Goal: Task Accomplishment & Management: Manage account settings

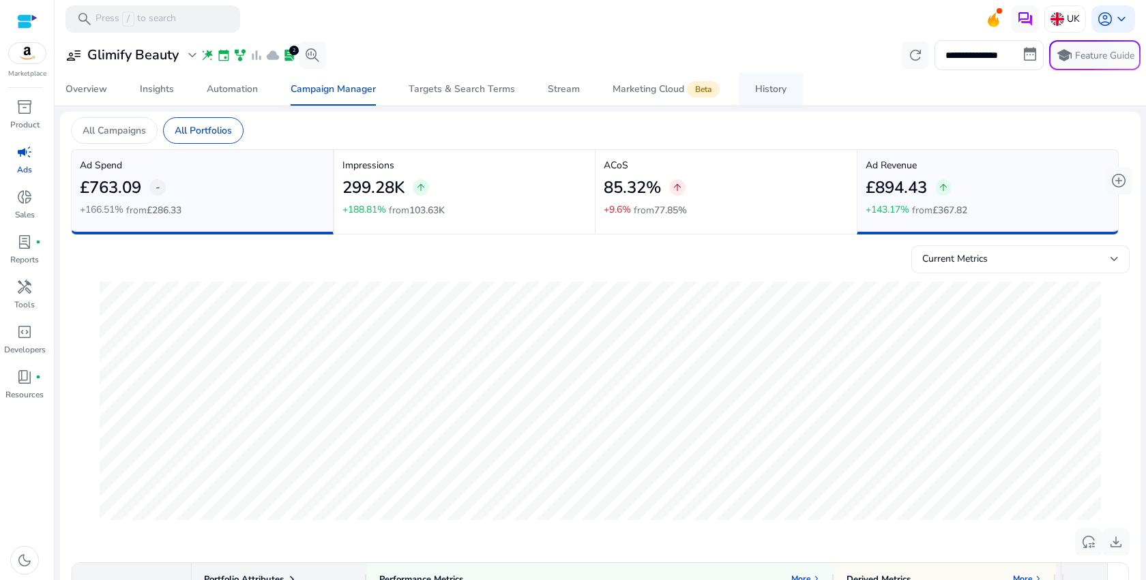
click at [769, 94] on div "History" at bounding box center [770, 90] width 31 height 10
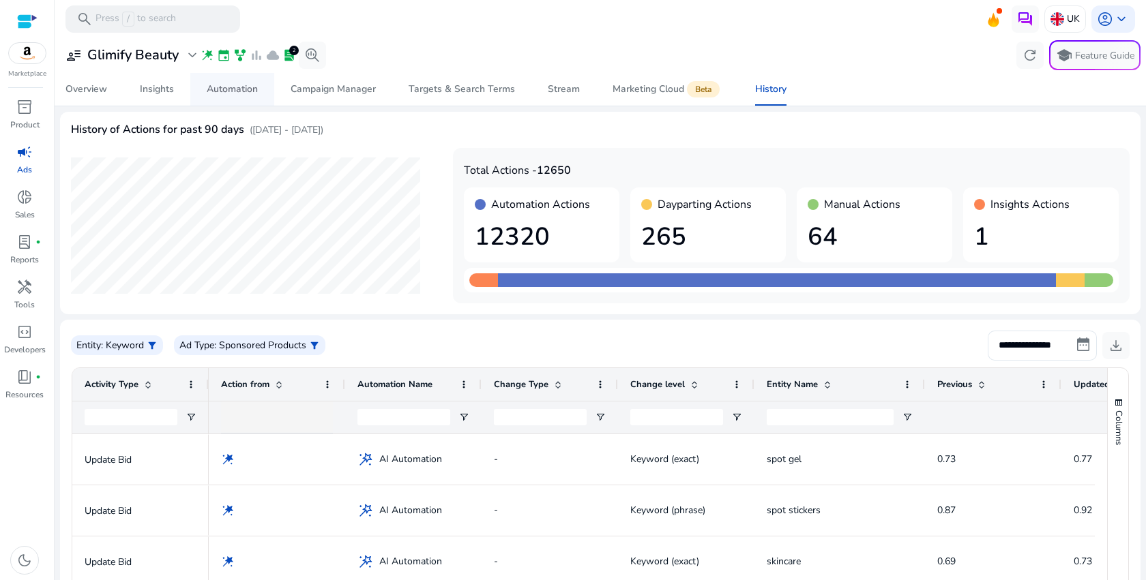
click at [235, 91] on div "Automation" at bounding box center [232, 90] width 51 height 10
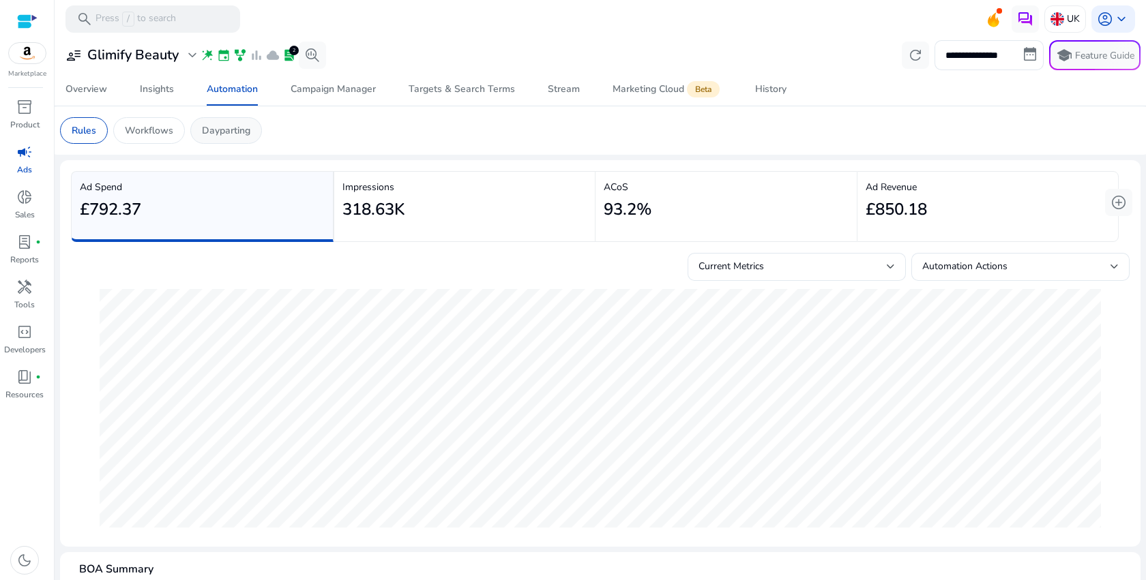
click at [224, 134] on p "Dayparting" at bounding box center [226, 130] width 48 height 14
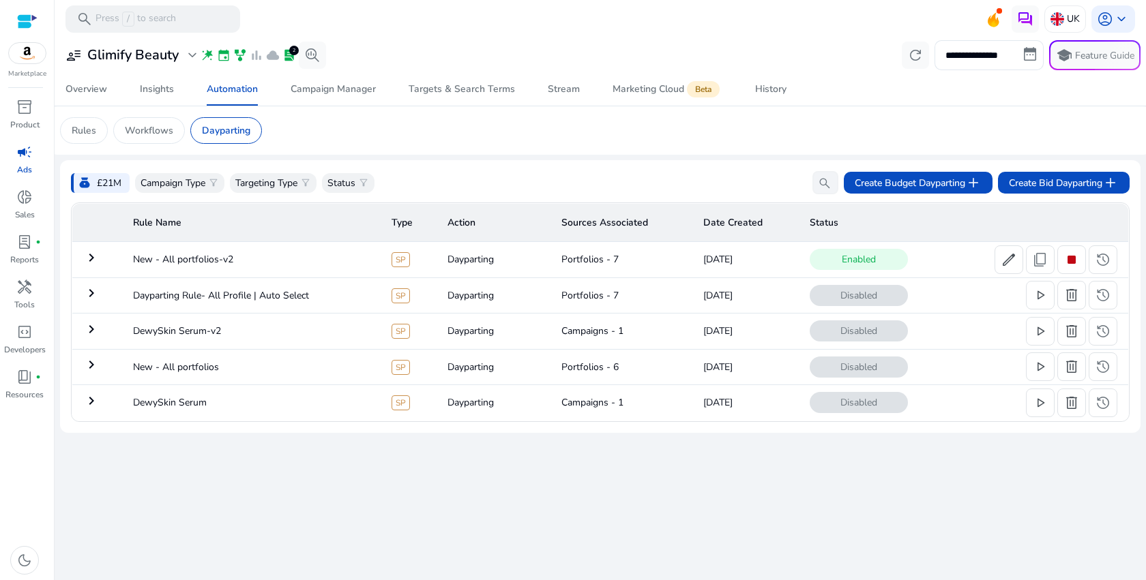
click at [76, 272] on td "keyboard_arrow_right" at bounding box center [97, 259] width 50 height 35
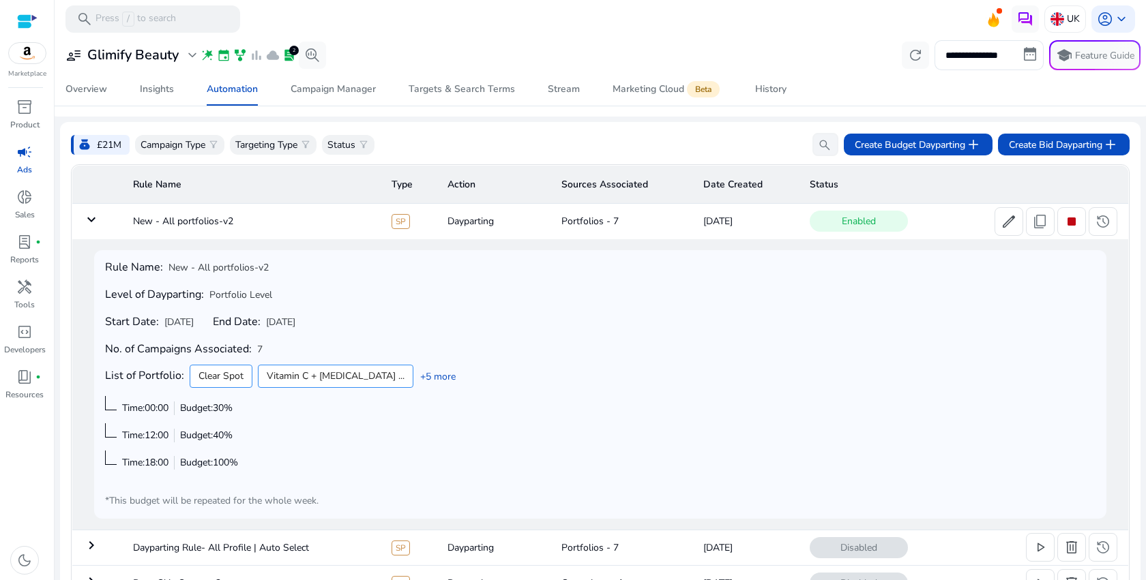
scroll to position [1, 0]
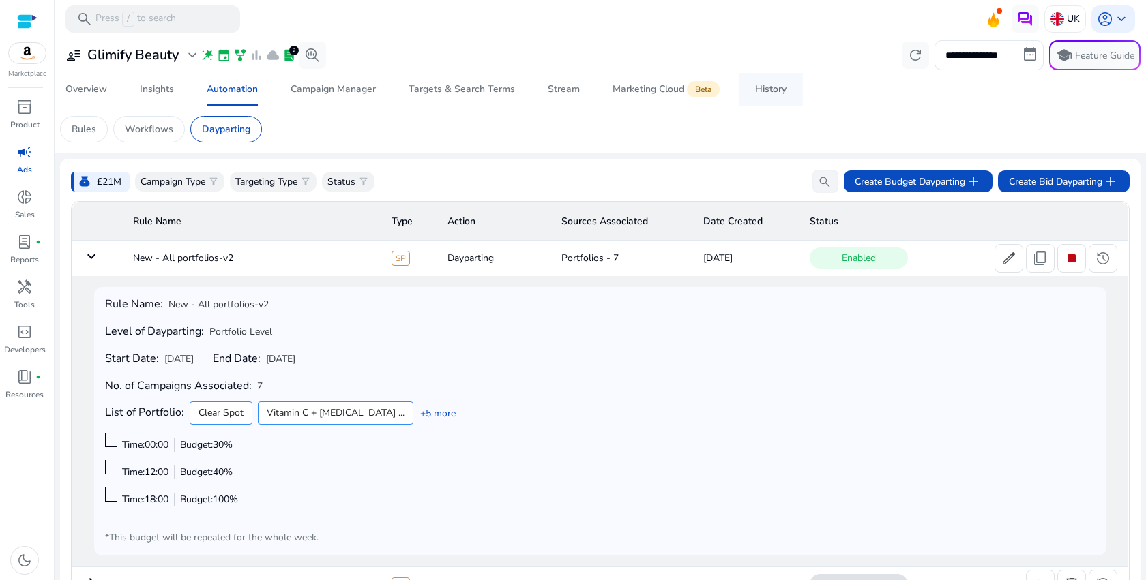
click at [761, 85] on div "History" at bounding box center [770, 90] width 31 height 10
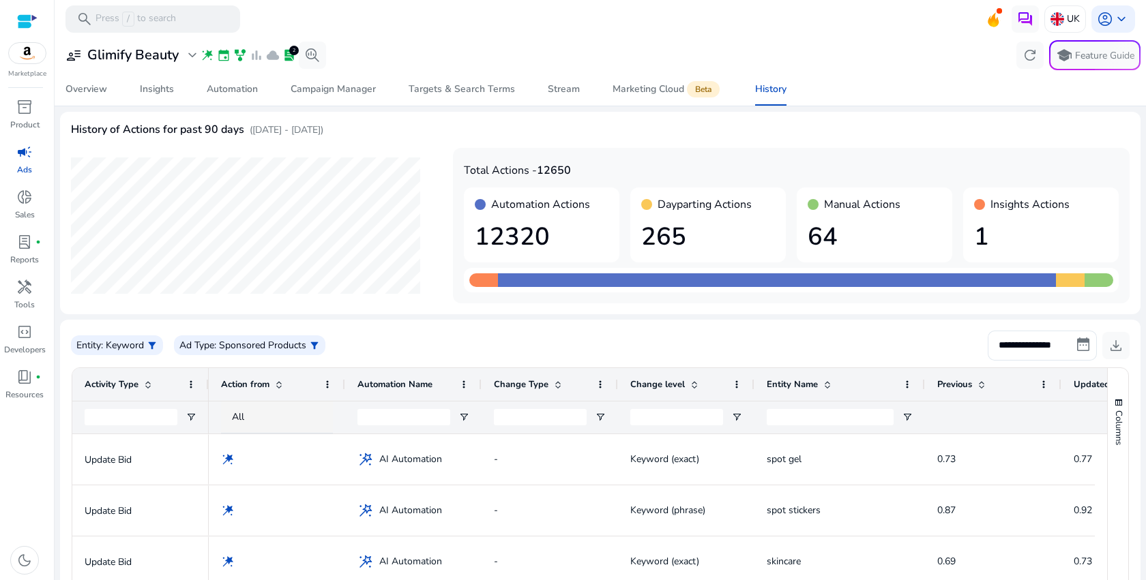
click at [954, 231] on div "Automation Actions 12320 Dayparting Actions 265 Manual Actions 64 Insights Acti…" at bounding box center [791, 225] width 655 height 75
click at [1015, 226] on h1 "1" at bounding box center [1041, 236] width 134 height 29
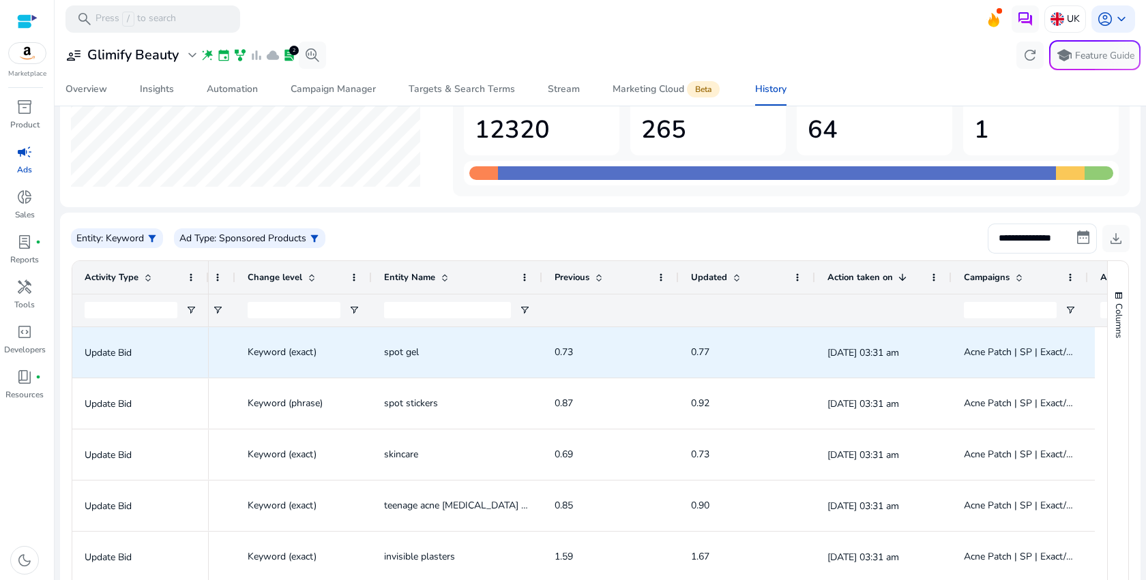
scroll to position [23, 0]
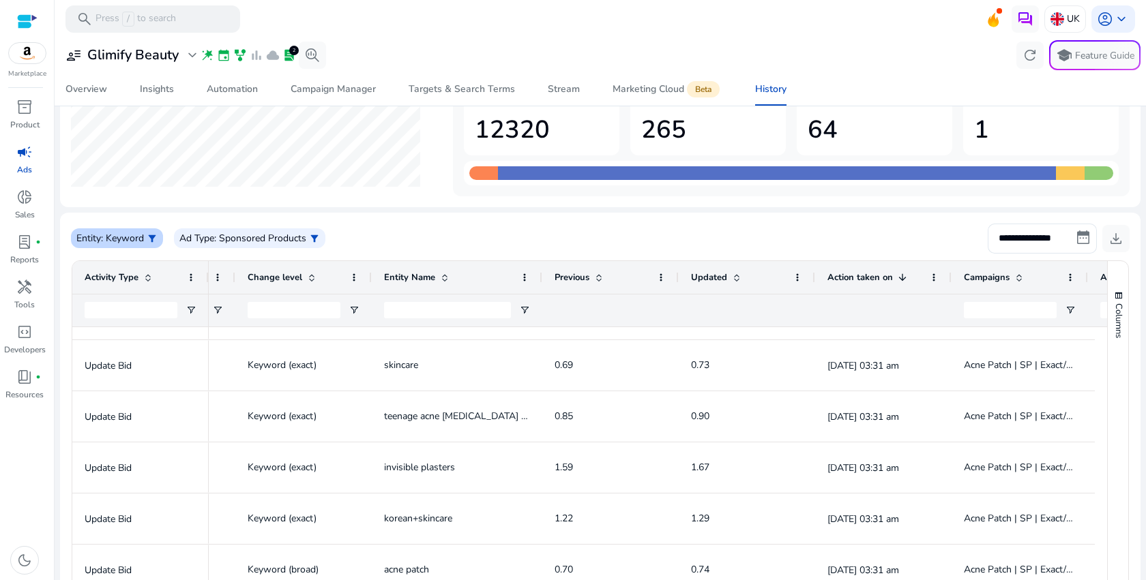
click at [134, 239] on p ": Keyword" at bounding box center [122, 238] width 43 height 14
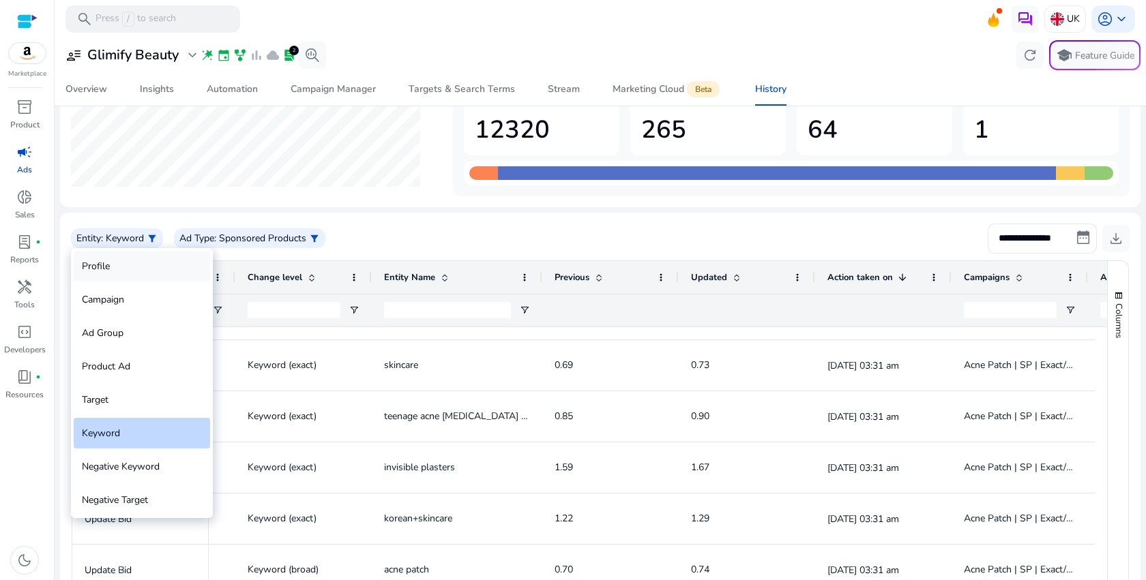
click at [136, 269] on div "Profile" at bounding box center [142, 266] width 136 height 31
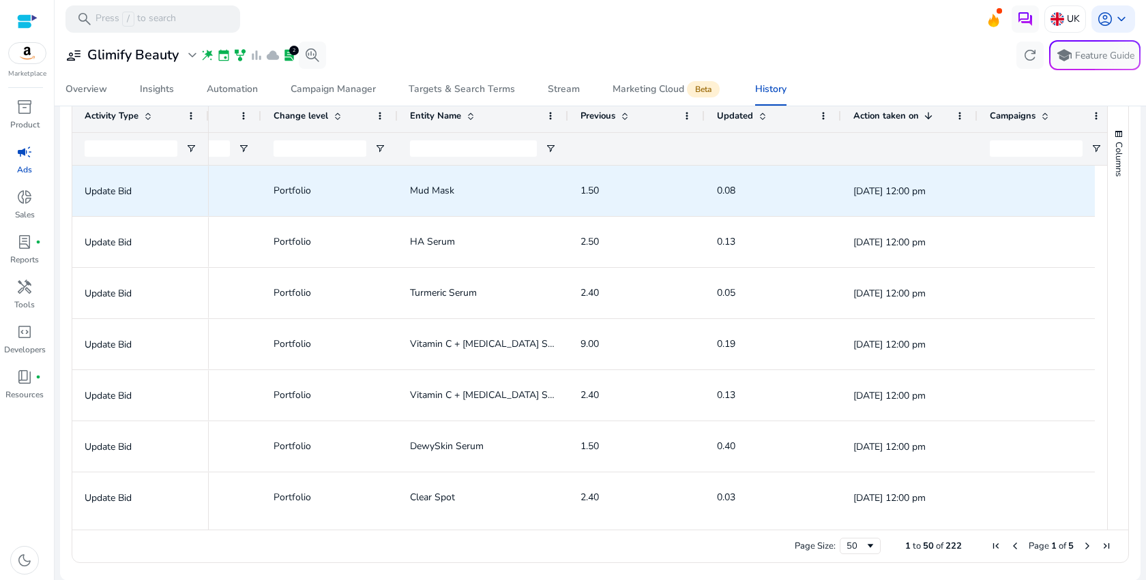
scroll to position [0, 0]
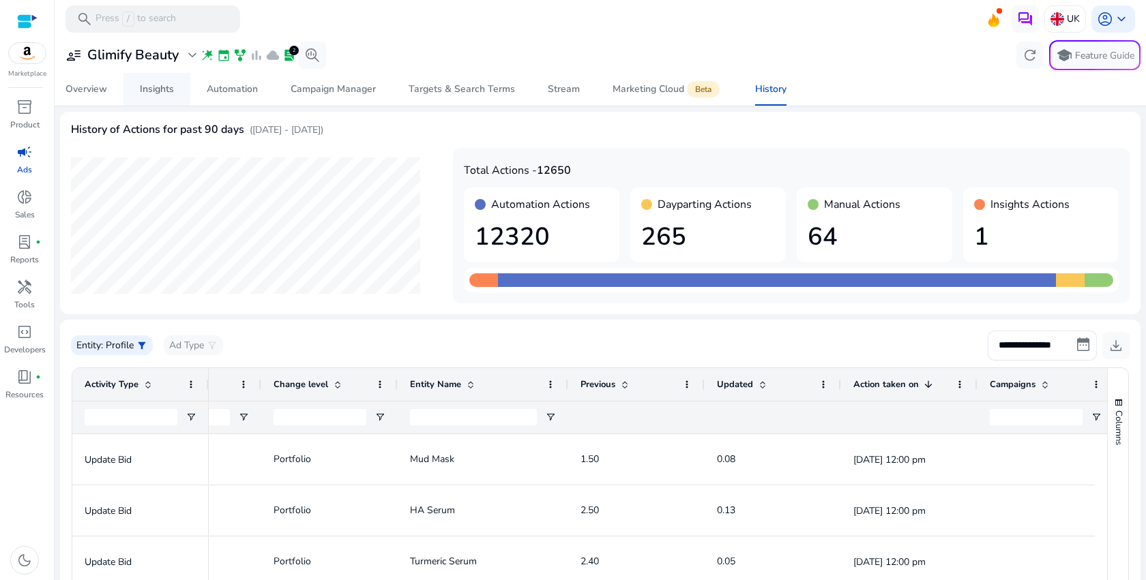
click at [153, 88] on div "Insights" at bounding box center [157, 90] width 34 height 10
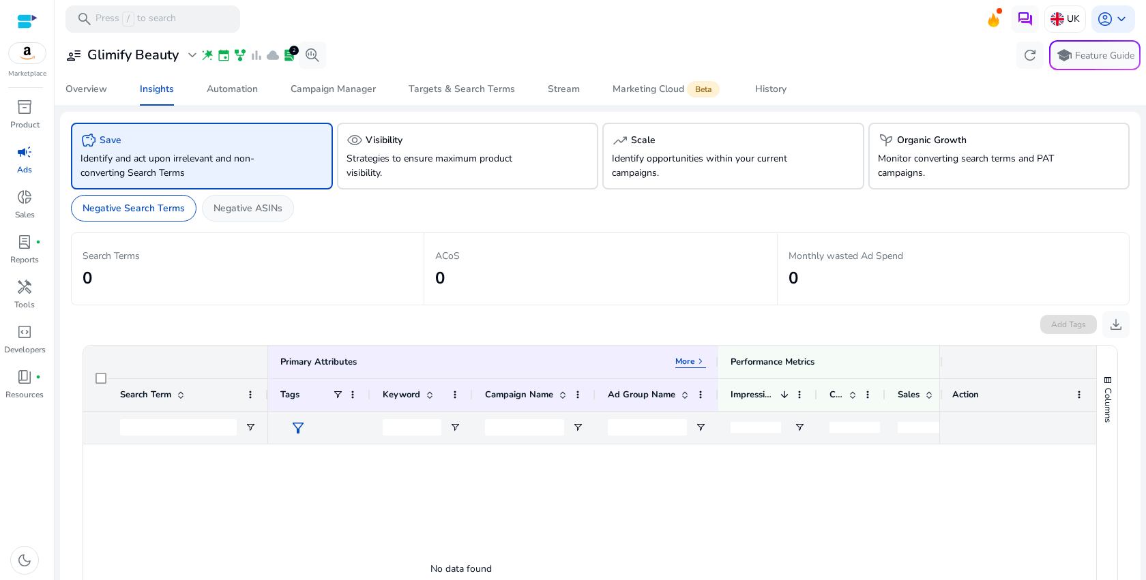
click at [275, 210] on p "Negative ASINs" at bounding box center [247, 208] width 69 height 14
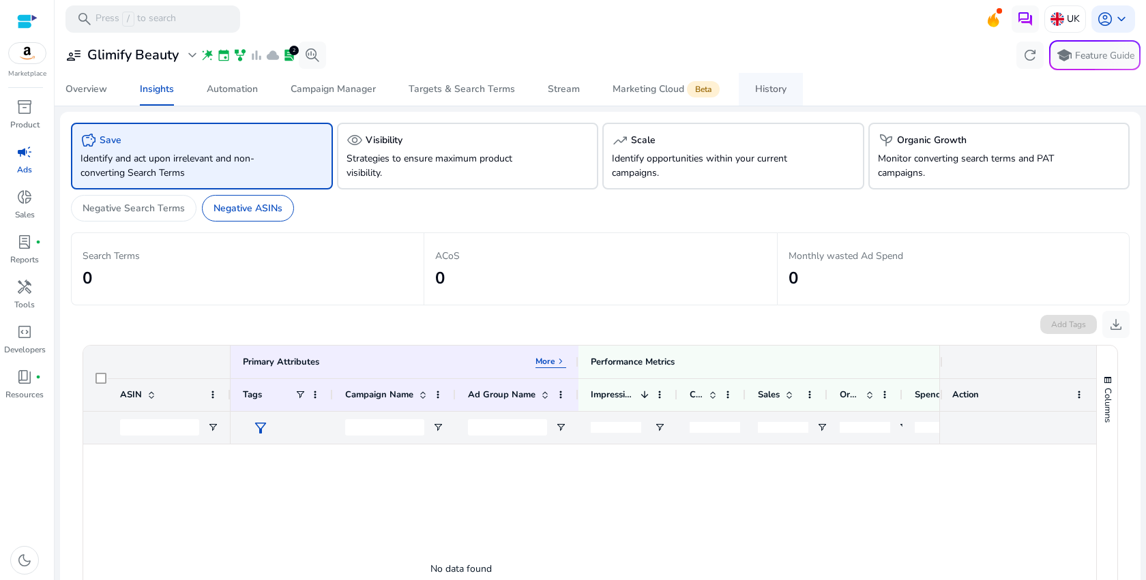
click at [750, 91] on link "History" at bounding box center [771, 89] width 64 height 33
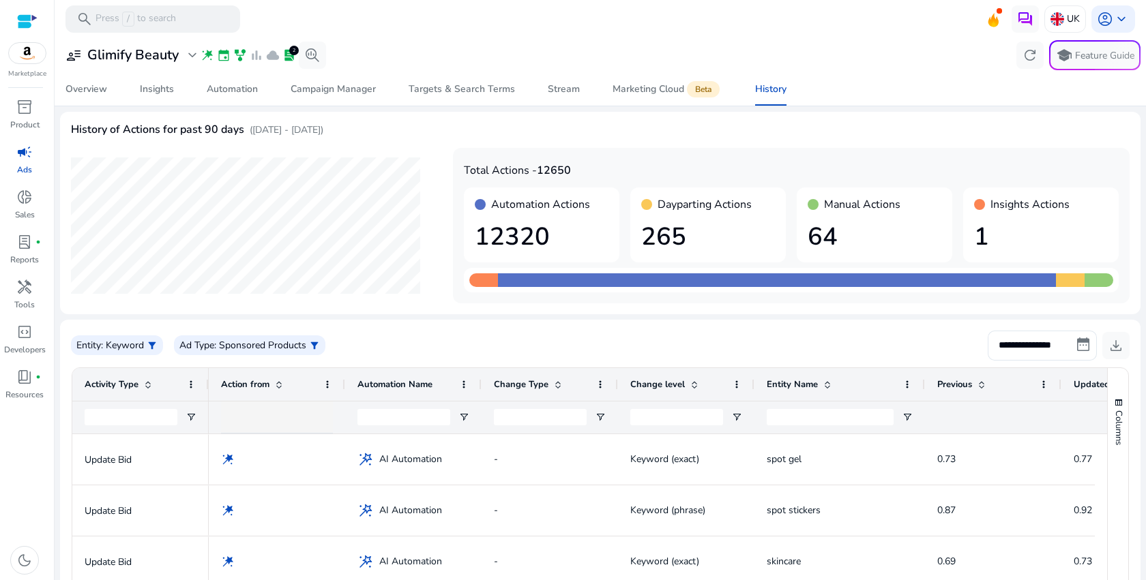
click at [1016, 225] on h1 "1" at bounding box center [1041, 236] width 134 height 29
click at [1011, 226] on h1 "1" at bounding box center [1041, 236] width 134 height 29
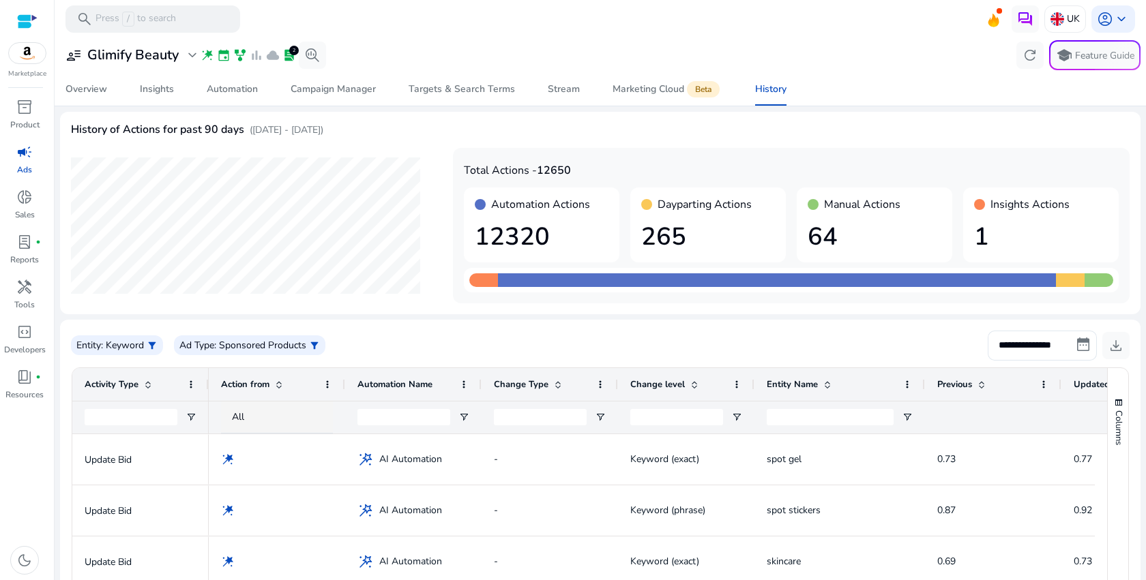
click at [1011, 226] on h1 "1" at bounding box center [1041, 236] width 134 height 29
click at [1007, 207] on h4 "Insights Actions" at bounding box center [1029, 204] width 79 height 13
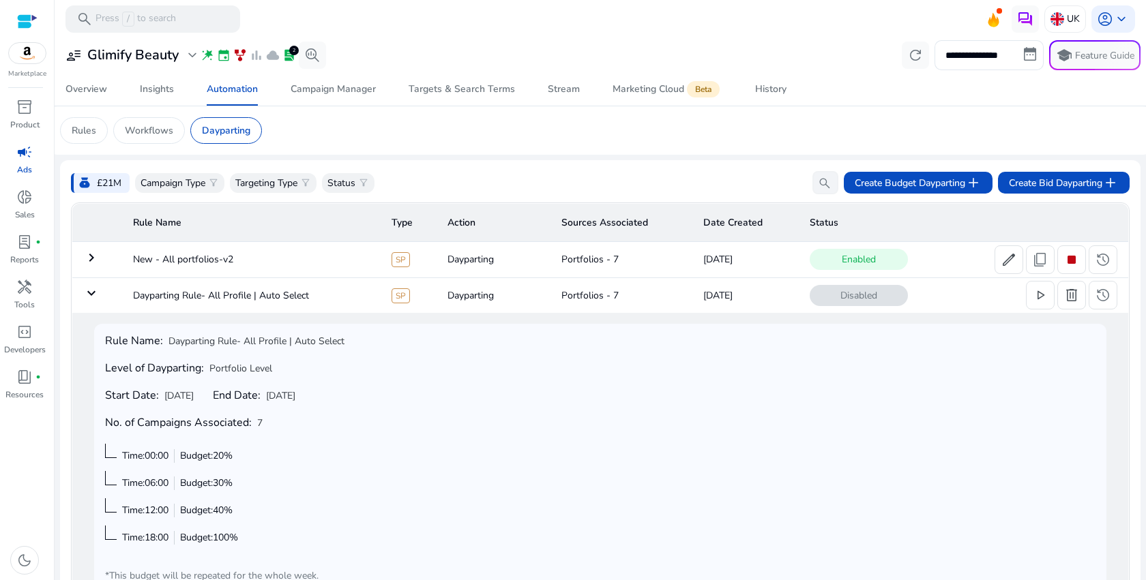
click at [398, 414] on div "Rule Name: Dayparting Rule- All Profile | Auto Select Level of Dayparting: Port…" at bounding box center [600, 459] width 990 height 248
click at [207, 259] on td "New - All portfolios-v2" at bounding box center [251, 259] width 259 height 35
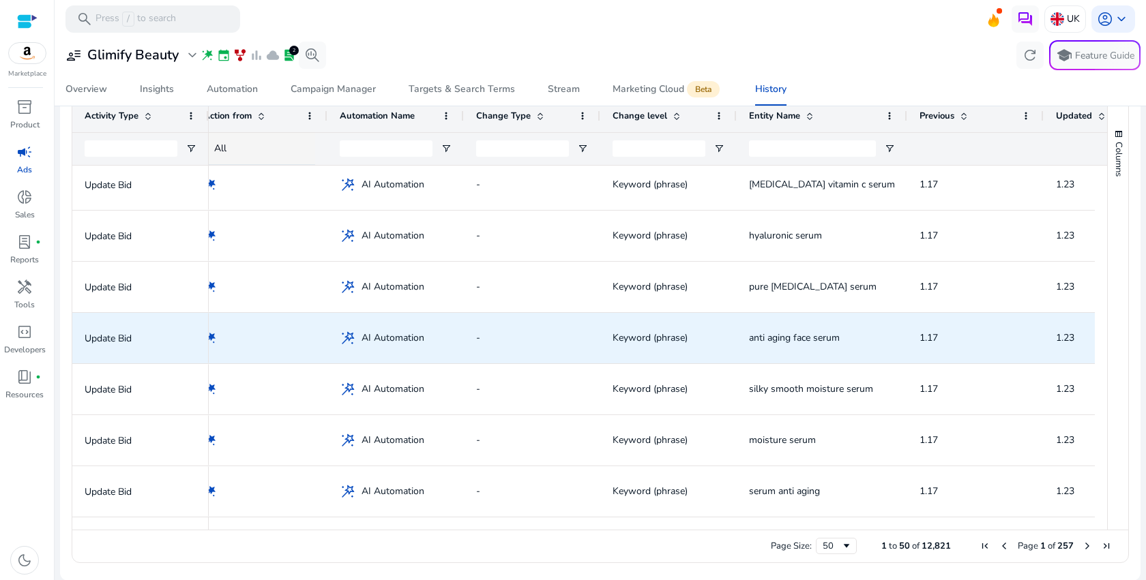
scroll to position [0, 18]
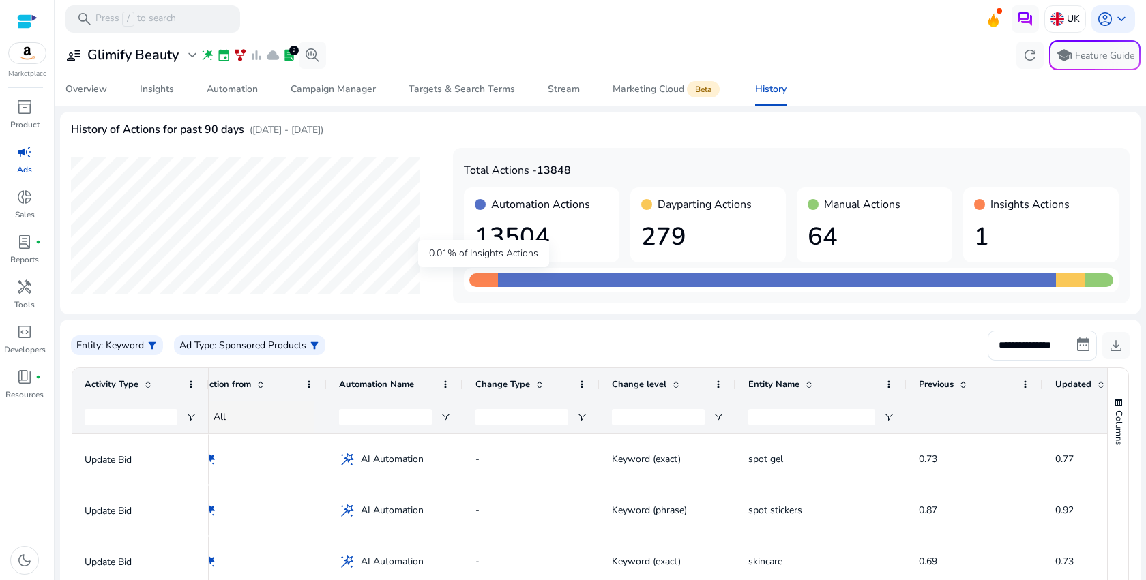
click at [484, 278] on div at bounding box center [483, 281] width 29 height 14
click at [989, 215] on div "Insights Actions 1" at bounding box center [1041, 225] width 156 height 75
click at [990, 208] on h4 "Insights Actions" at bounding box center [1029, 204] width 79 height 13
click at [1047, 198] on h4 "Insights Actions" at bounding box center [1029, 204] width 79 height 13
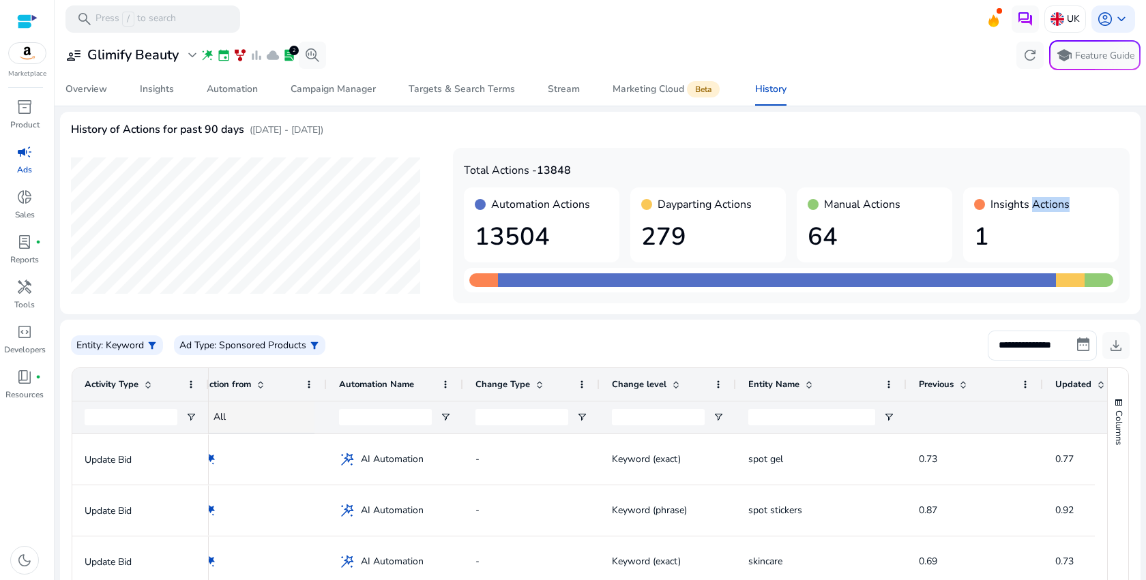
click at [1047, 198] on h4 "Insights Actions" at bounding box center [1029, 204] width 79 height 13
click at [994, 207] on h4 "Insights Actions" at bounding box center [1029, 204] width 79 height 13
click at [846, 204] on h4 "Manual Actions" at bounding box center [862, 204] width 76 height 13
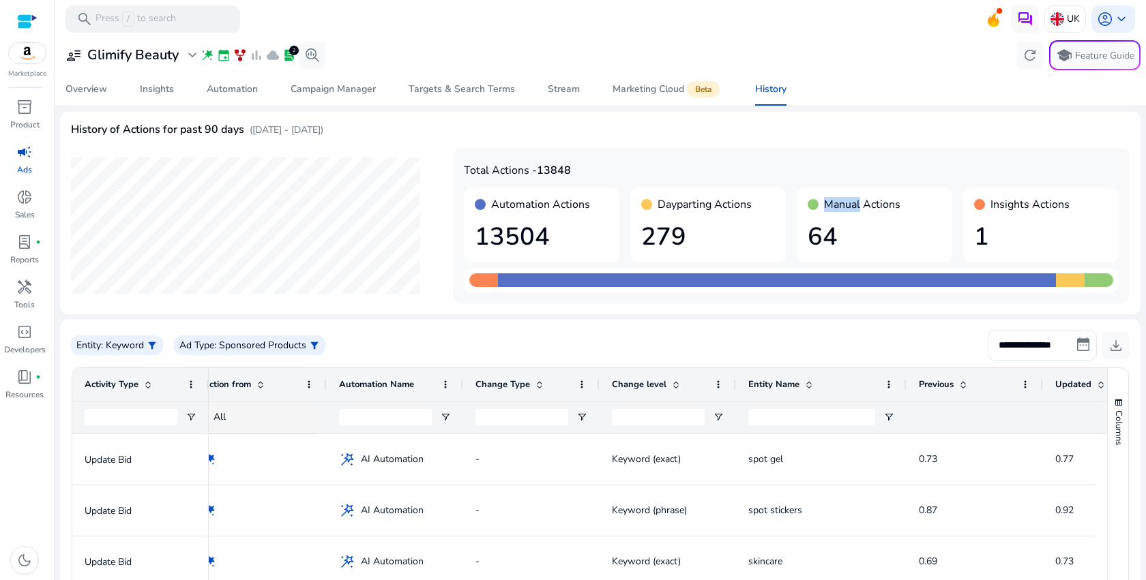
click at [846, 204] on h4 "Manual Actions" at bounding box center [862, 204] width 76 height 13
click at [864, 204] on h4 "Manual Actions" at bounding box center [862, 204] width 76 height 13
click at [701, 204] on h4 "Dayparting Actions" at bounding box center [705, 204] width 94 height 13
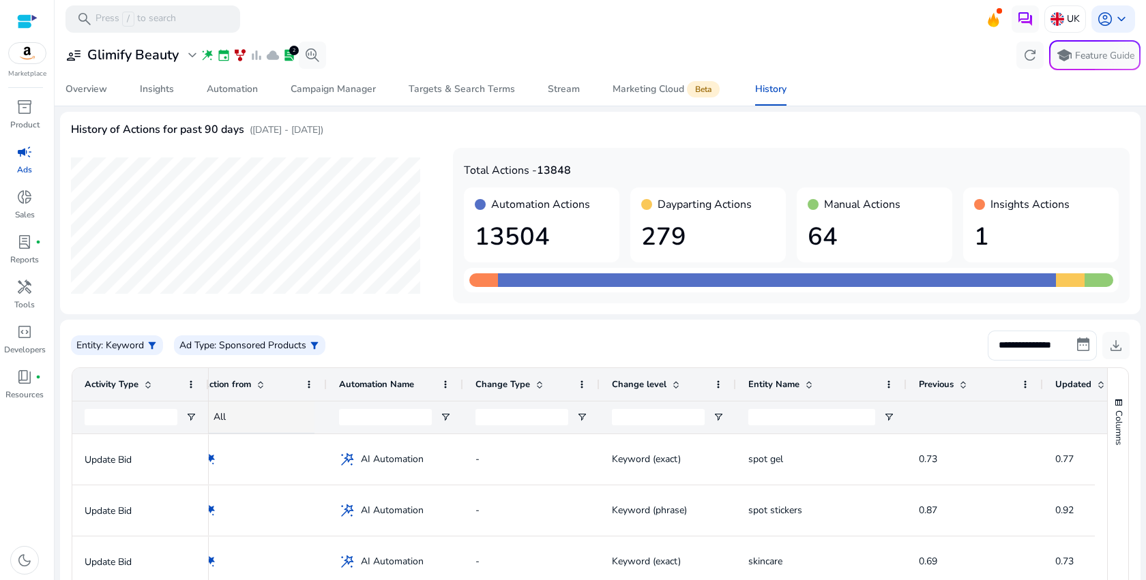
click at [718, 204] on h4 "Dayparting Actions" at bounding box center [705, 204] width 94 height 13
click at [512, 211] on h4 "Automation Actions" at bounding box center [540, 204] width 99 height 13
click at [512, 209] on h4 "Automation Actions" at bounding box center [540, 204] width 99 height 13
click at [512, 208] on h4 "Automation Actions" at bounding box center [540, 204] width 99 height 13
click at [475, 173] on h4 "Total Actions - 13848" at bounding box center [791, 170] width 655 height 13
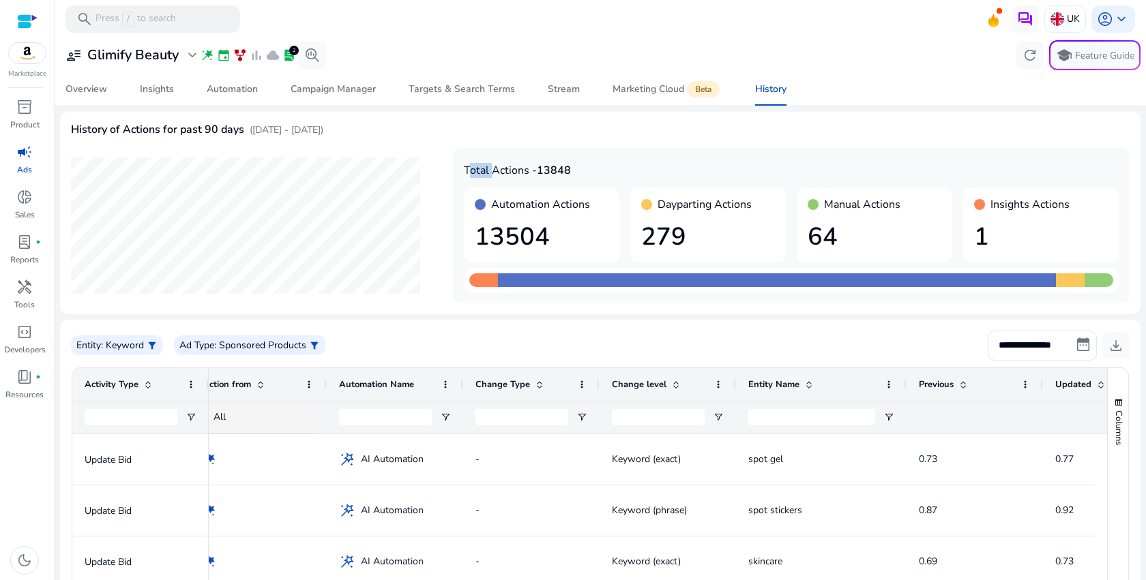
click at [475, 173] on h4 "Total Actions - 13848" at bounding box center [791, 170] width 655 height 13
click at [504, 173] on h4 "Total Actions - 13848" at bounding box center [791, 170] width 655 height 13
click at [192, 134] on h4 "History of Actions for past 90 days" at bounding box center [157, 129] width 173 height 13
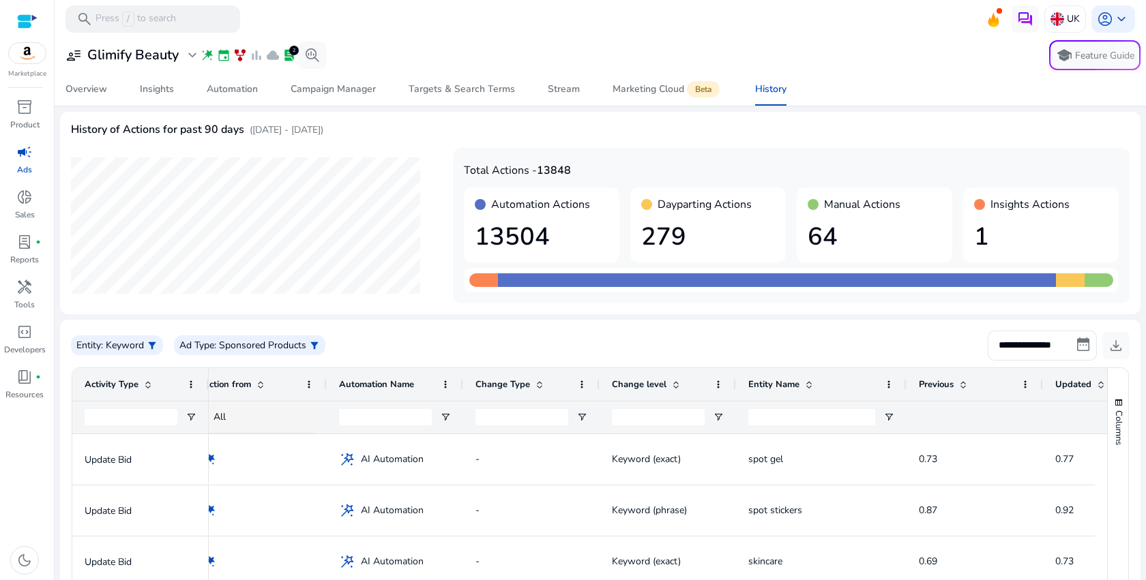
click at [88, 129] on h4 "History of Actions for past 90 days" at bounding box center [157, 129] width 173 height 13
click at [88, 130] on h4 "History of Actions for past 90 days" at bounding box center [157, 129] width 173 height 13
click at [115, 126] on h4 "History of Actions for past 90 days" at bounding box center [157, 129] width 173 height 13
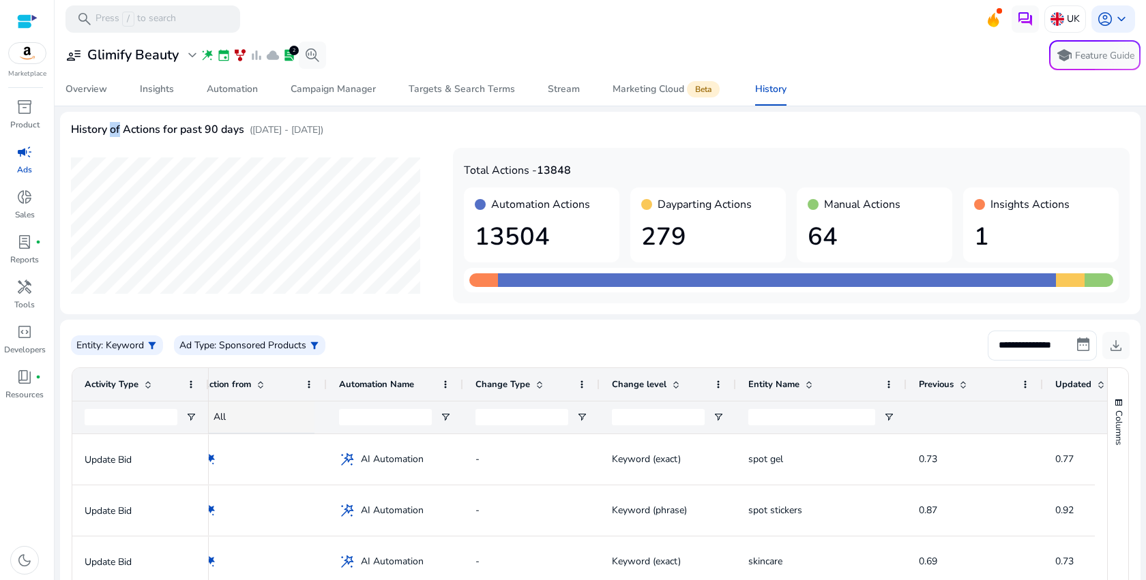
click at [115, 126] on h4 "History of Actions for past 90 days" at bounding box center [157, 129] width 173 height 13
click at [124, 129] on h4 "History of Actions for past 90 days" at bounding box center [157, 129] width 173 height 13
click at [190, 58] on span "expand_more" at bounding box center [192, 55] width 16 height 16
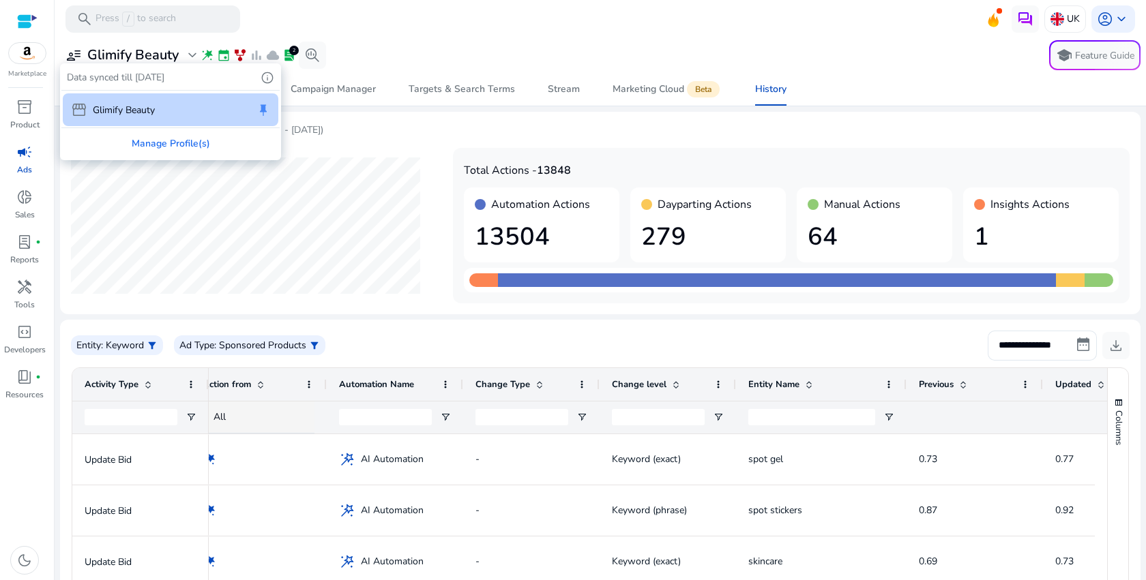
click at [190, 58] on div at bounding box center [573, 290] width 1146 height 580
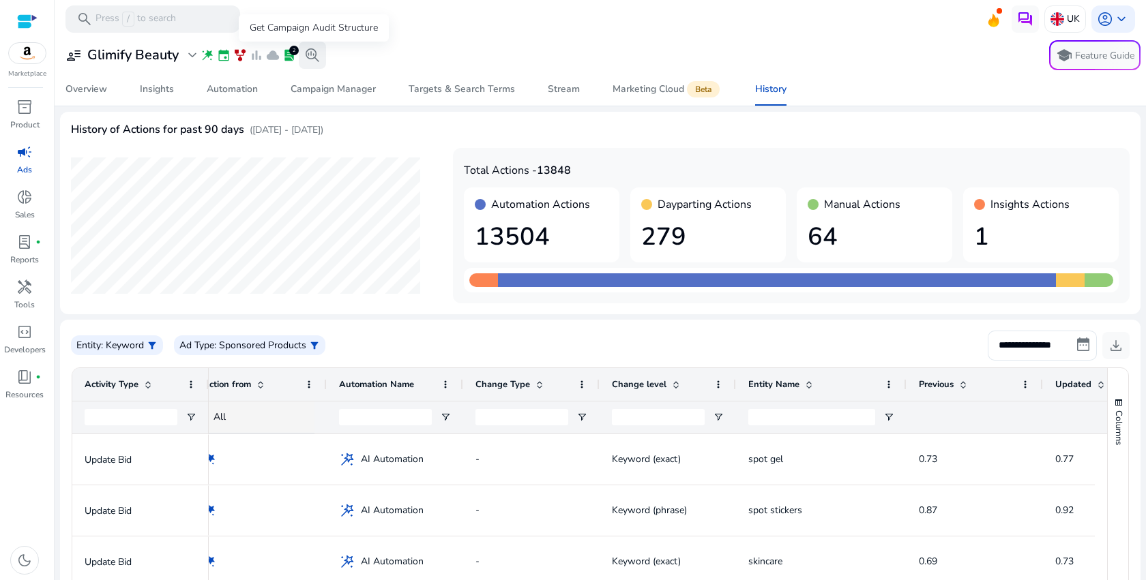
click at [318, 54] on span "search_insights" at bounding box center [312, 55] width 16 height 16
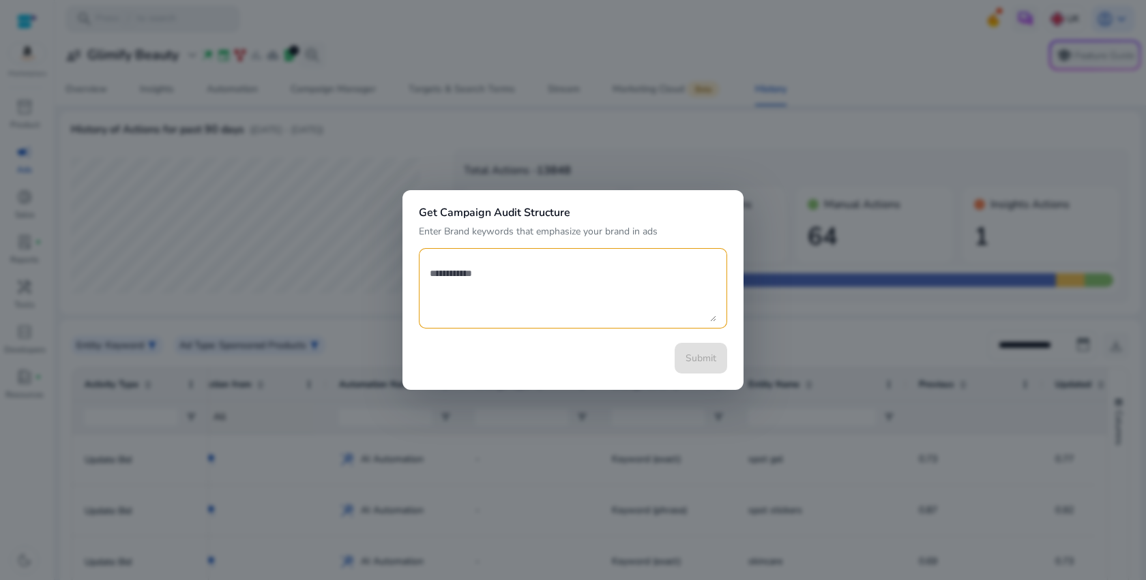
click at [782, 229] on div at bounding box center [573, 290] width 1146 height 580
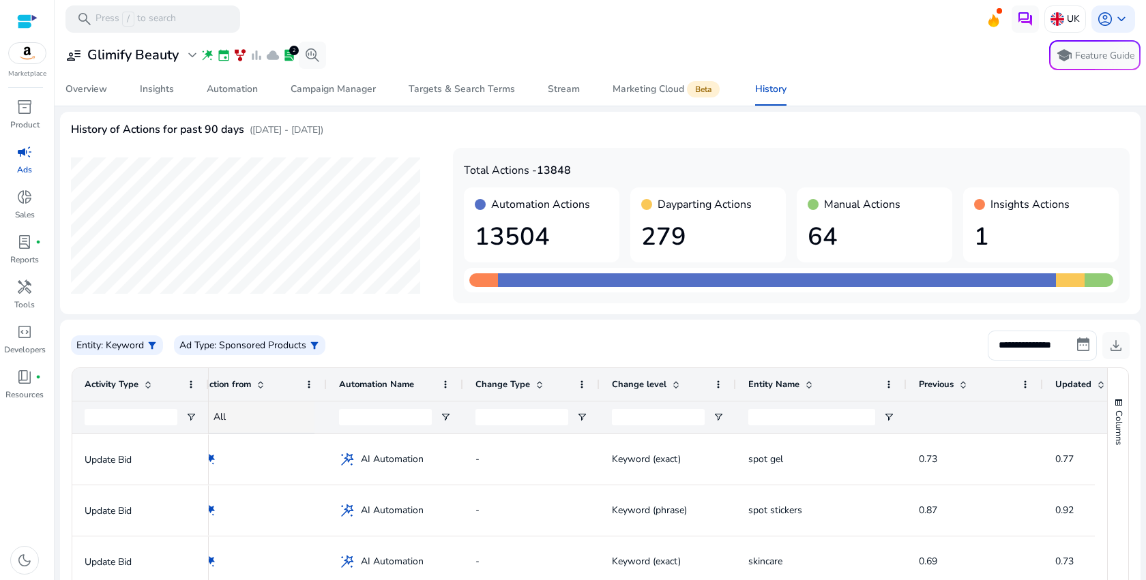
click at [288, 58] on span "lab_profile" at bounding box center [289, 55] width 14 height 14
click at [281, 31] on div "Number of reports created: 2" at bounding box center [290, 29] width 144 height 27
click at [427, 57] on div "user_attributes Glimify Beauty expand_more wand_stars event family_history bar_…" at bounding box center [600, 55] width 1080 height 30
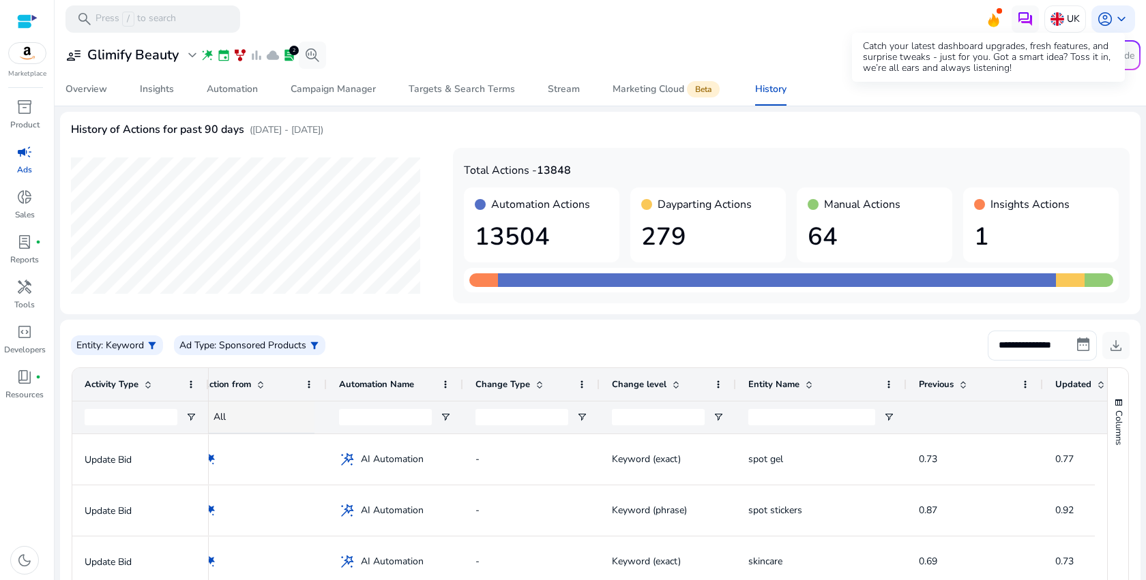
click at [988, 18] on icon at bounding box center [993, 21] width 11 height 14
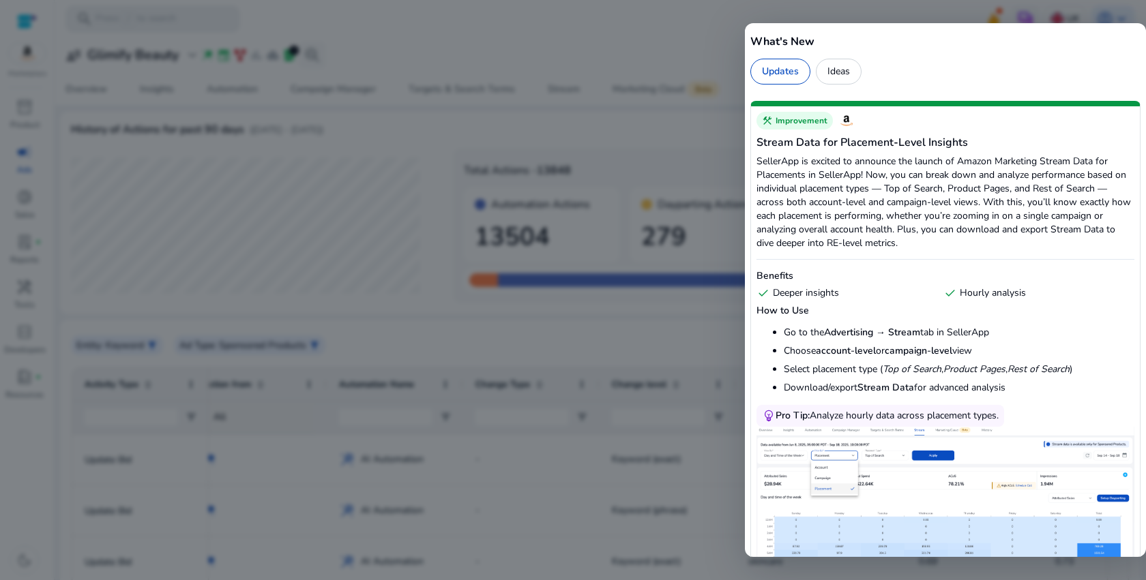
click at [835, 89] on div "What's New Updates Ideas construction Improvement Stream Data for Placement-Lev…" at bounding box center [945, 290] width 401 height 534
click at [836, 79] on div "Ideas" at bounding box center [839, 72] width 46 height 26
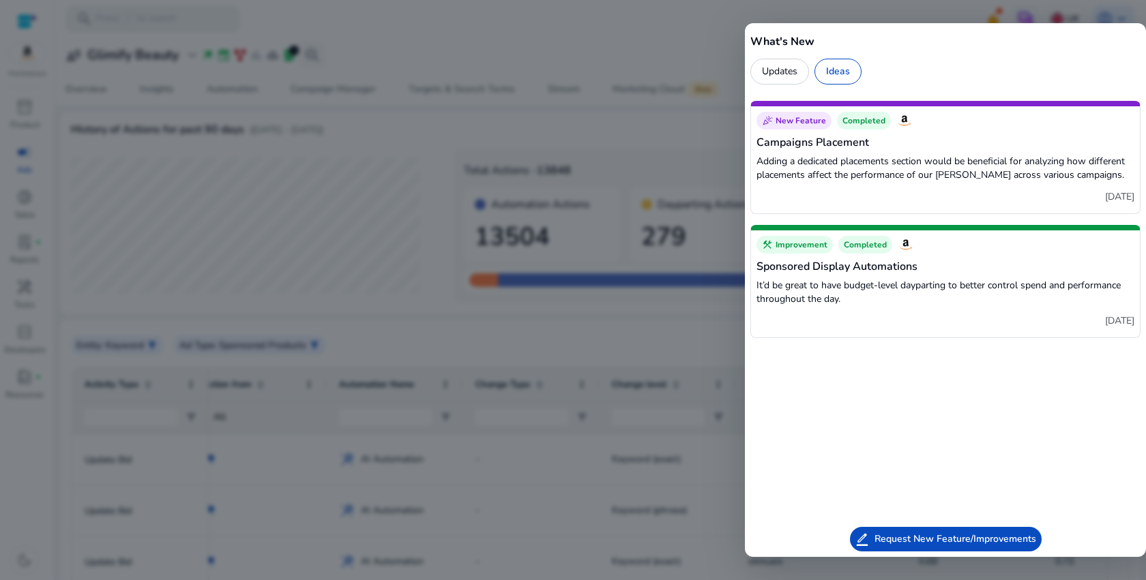
click at [902, 122] on img at bounding box center [904, 121] width 16 height 16
click at [902, 168] on p "Adding a dedicated placements section would be beneficial for analyzing how dif…" at bounding box center [945, 168] width 378 height 27
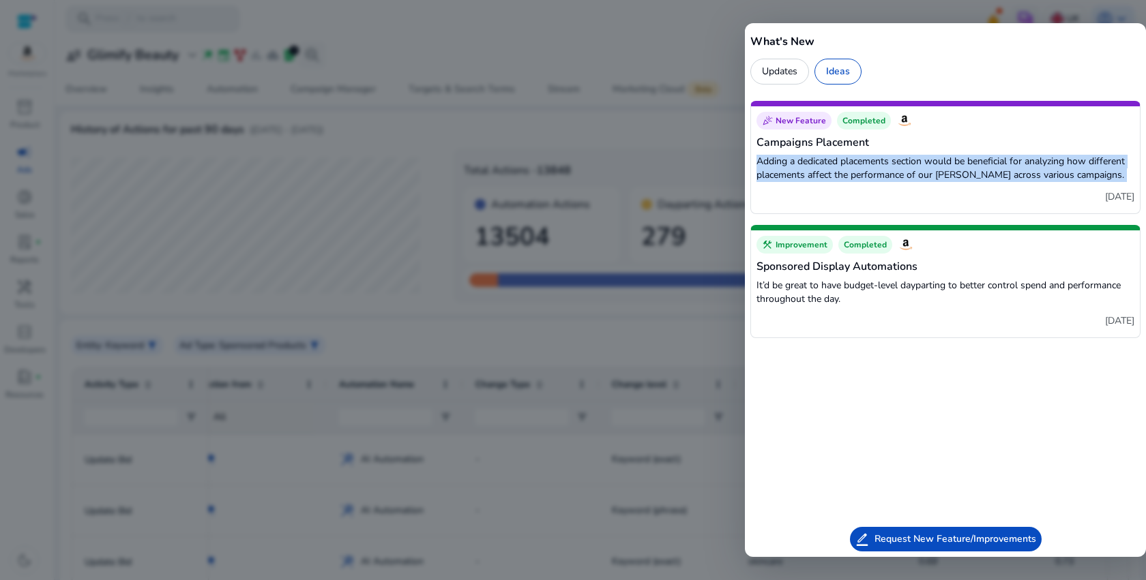
click at [902, 168] on p "Adding a dedicated placements section would be beneficial for analyzing how dif…" at bounding box center [945, 168] width 378 height 27
click at [864, 287] on p "It’d be great to have budget-level dayparting to better control spend and perfo…" at bounding box center [945, 292] width 378 height 27
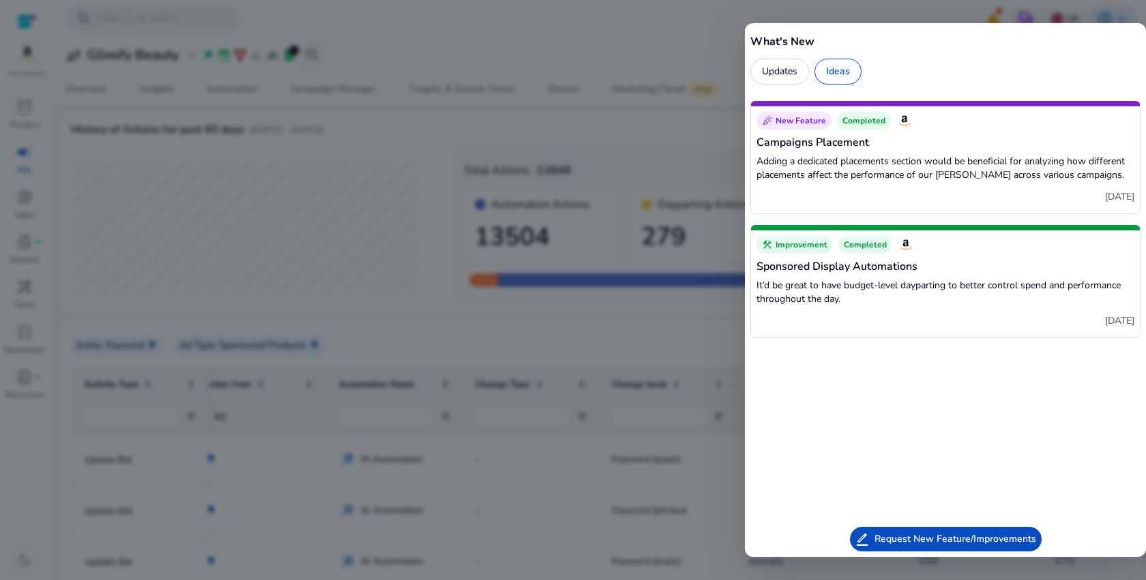
click at [864, 287] on p "It’d be great to have budget-level dayparting to better control spend and perfo…" at bounding box center [945, 292] width 378 height 27
click at [898, 531] on div "border_color Request New Feature/Improvements" at bounding box center [946, 539] width 192 height 25
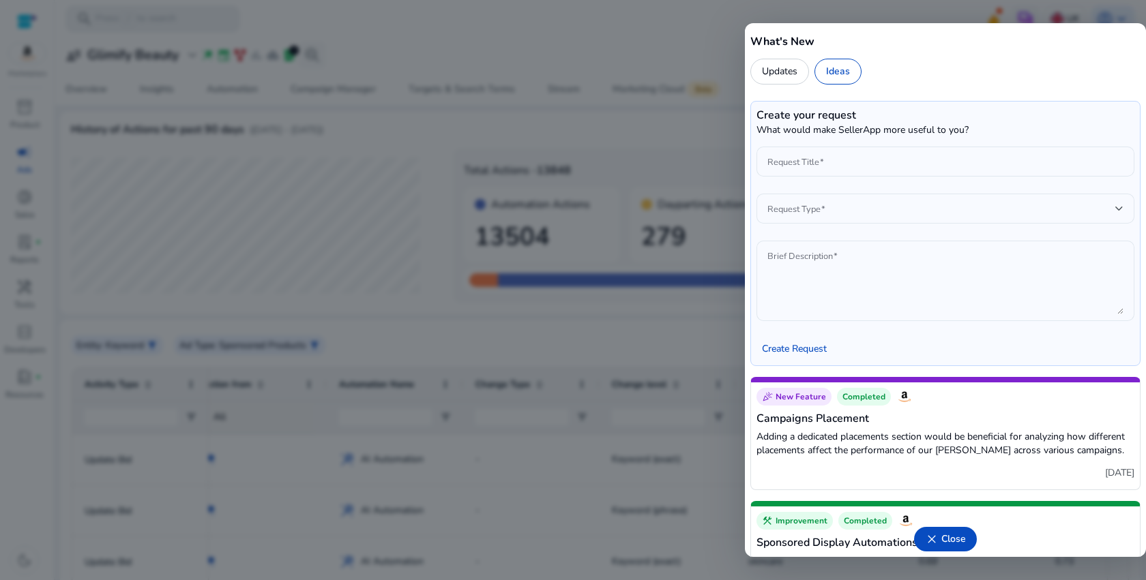
scroll to position [5, 0]
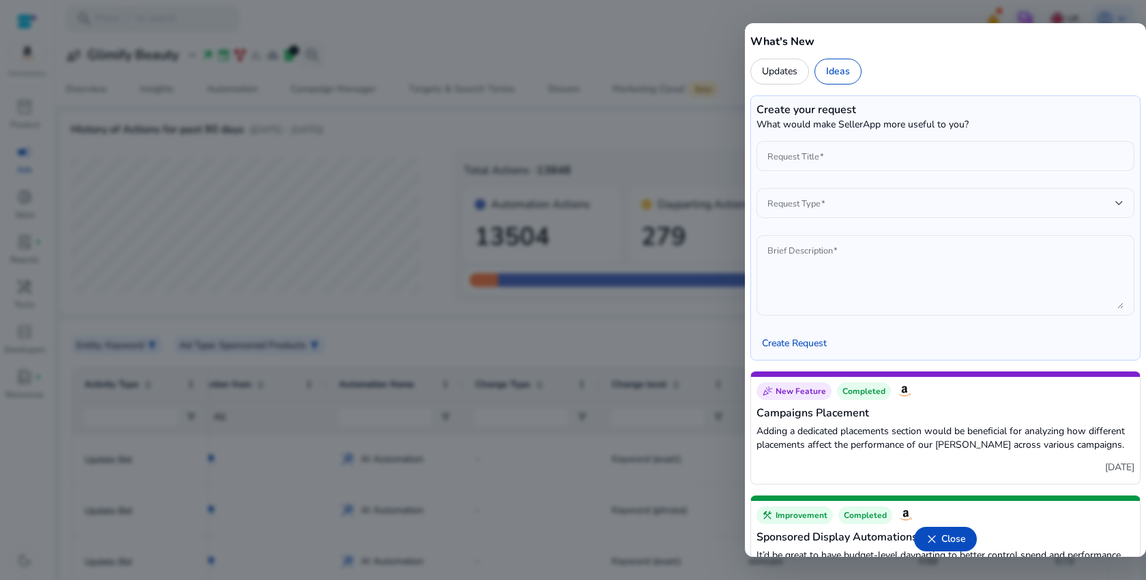
click at [788, 77] on div "Updates" at bounding box center [779, 72] width 59 height 26
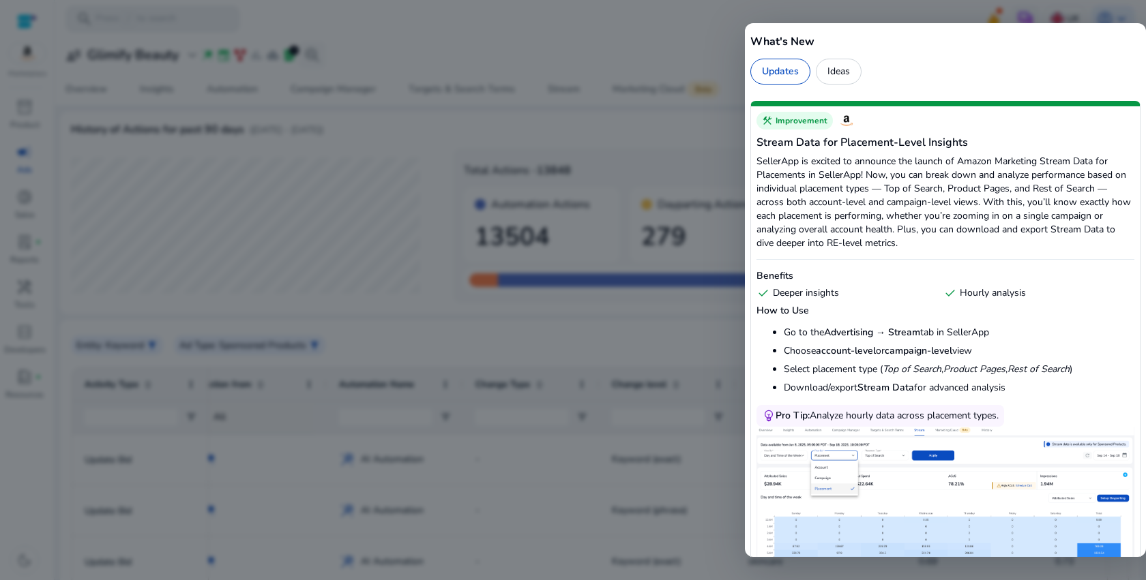
click at [831, 80] on div "Ideas" at bounding box center [839, 72] width 46 height 26
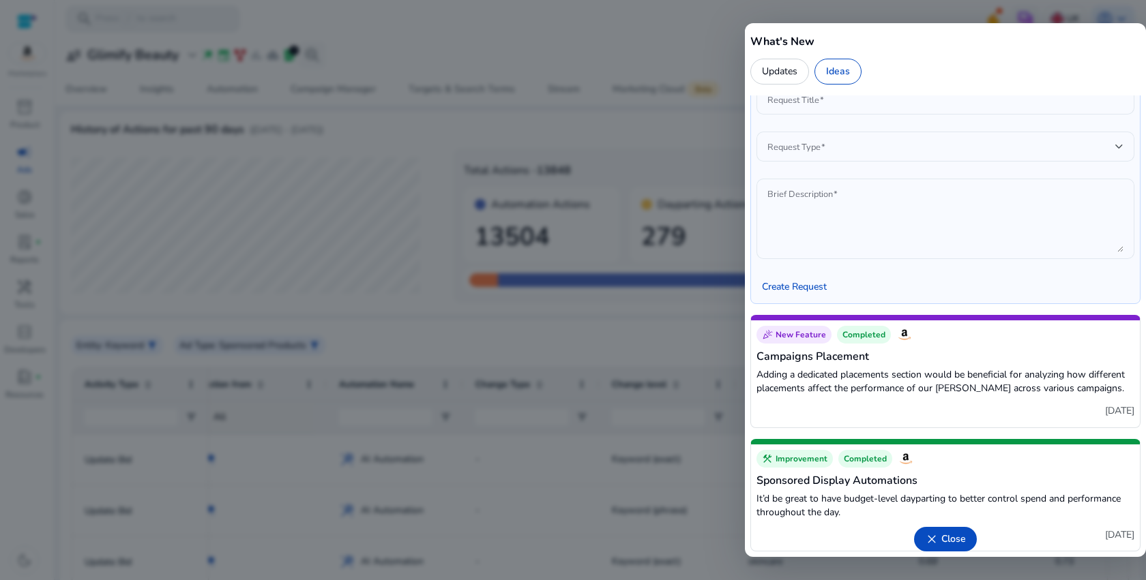
scroll to position [61, 0]
click at [956, 542] on span "Close" at bounding box center [953, 540] width 25 height 14
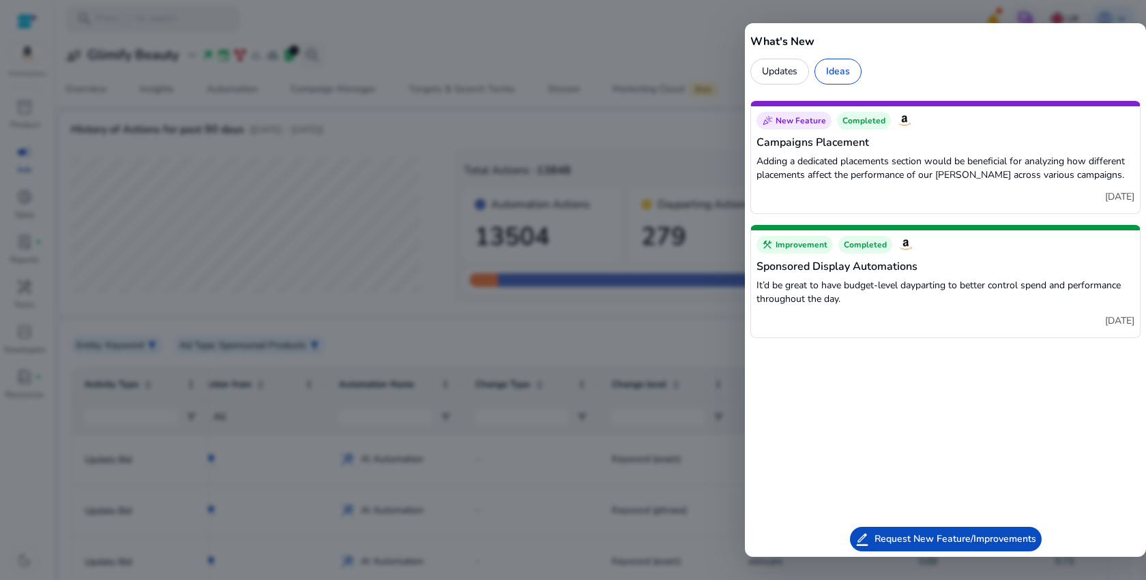
scroll to position [0, 0]
click at [789, 294] on p "It’d be great to have budget-level dayparting to better control spend and perfo…" at bounding box center [945, 292] width 378 height 27
click at [885, 169] on p "Adding a dedicated placements section would be beneficial for analyzing how dif…" at bounding box center [945, 168] width 378 height 27
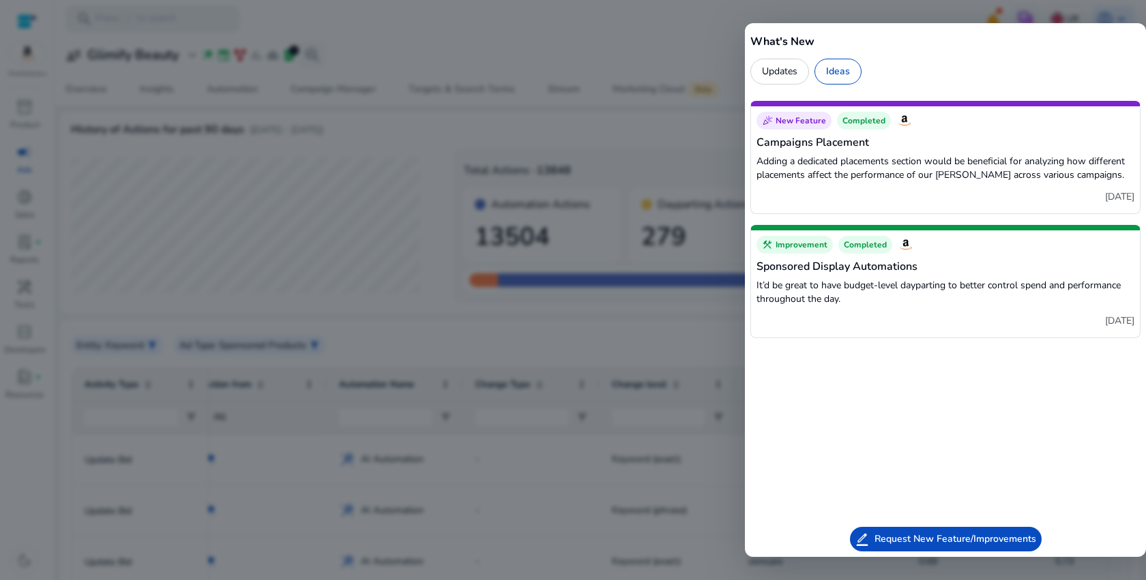
click at [885, 169] on p "Adding a dedicated placements section would be beneficial for analyzing how dif…" at bounding box center [945, 168] width 378 height 27
click at [622, 168] on div at bounding box center [573, 290] width 1146 height 580
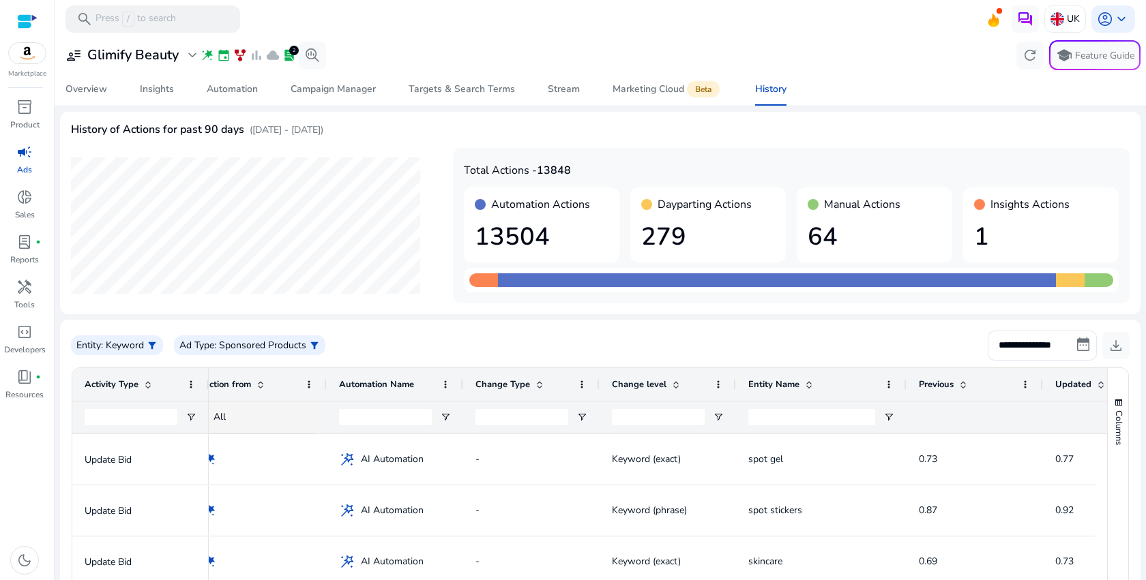
click at [682, 206] on h4 "Dayparting Actions" at bounding box center [705, 204] width 94 height 13
drag, startPoint x: 490, startPoint y: 199, endPoint x: 644, endPoint y: 201, distance: 153.5
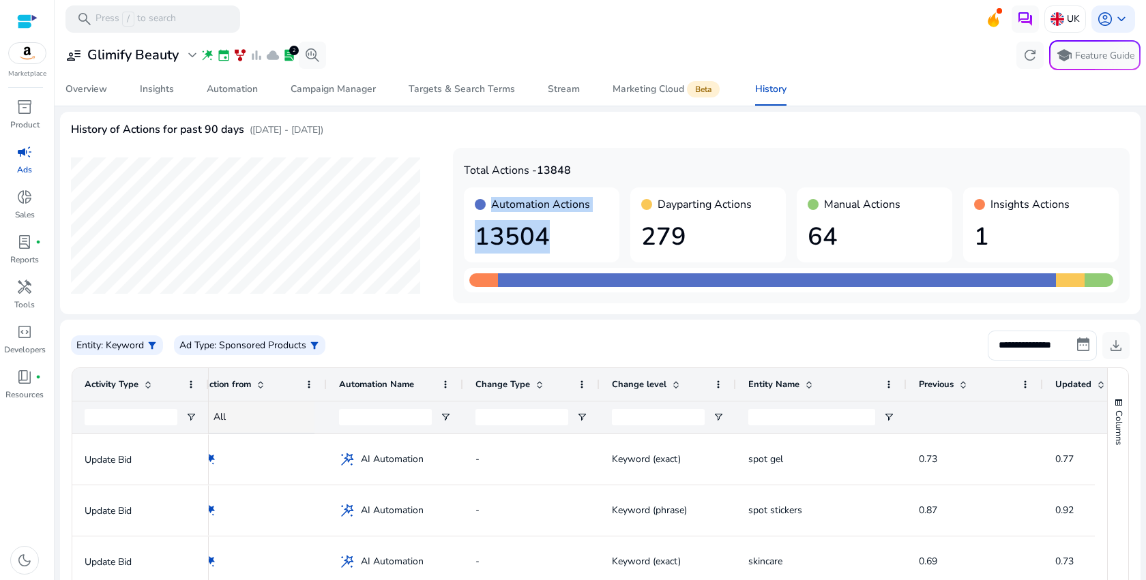
click at [644, 202] on div "Automation Actions 13504 Dayparting Actions 279 Manual Actions 64 Insights Acti…" at bounding box center [791, 225] width 655 height 75
drag, startPoint x: 644, startPoint y: 201, endPoint x: 686, endPoint y: 231, distance: 51.5
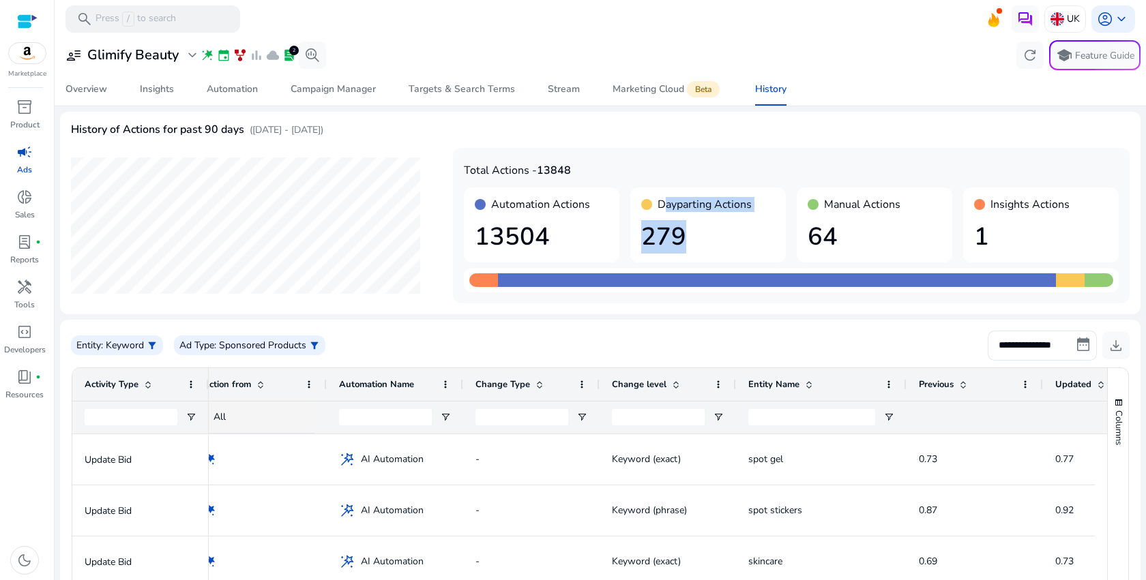
drag, startPoint x: 684, startPoint y: 228, endPoint x: 666, endPoint y: 198, distance: 35.2
click at [665, 198] on div "Dayparting Actions 279" at bounding box center [708, 225] width 156 height 75
drag, startPoint x: 823, startPoint y: 203, endPoint x: 853, endPoint y: 232, distance: 42.0
click at [853, 232] on div "Manual Actions 64" at bounding box center [875, 225] width 156 height 75
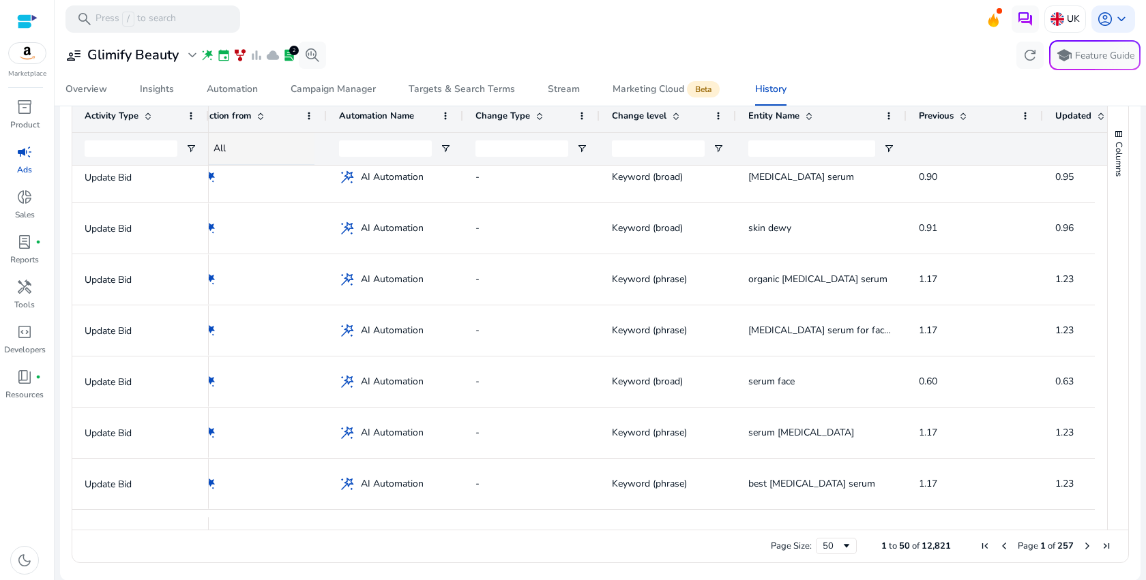
scroll to position [231, 0]
